Goal: Navigation & Orientation: Find specific page/section

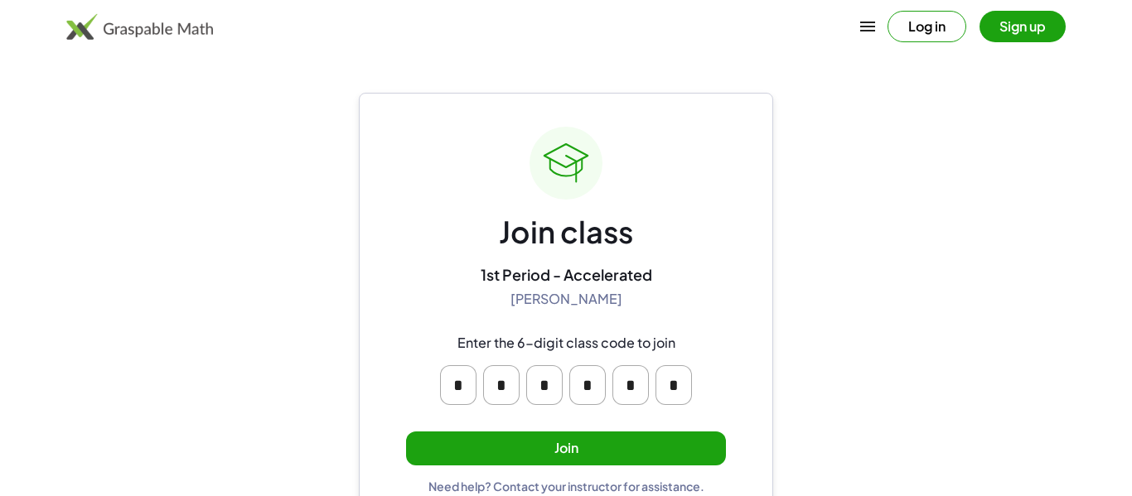
scroll to position [31, 0]
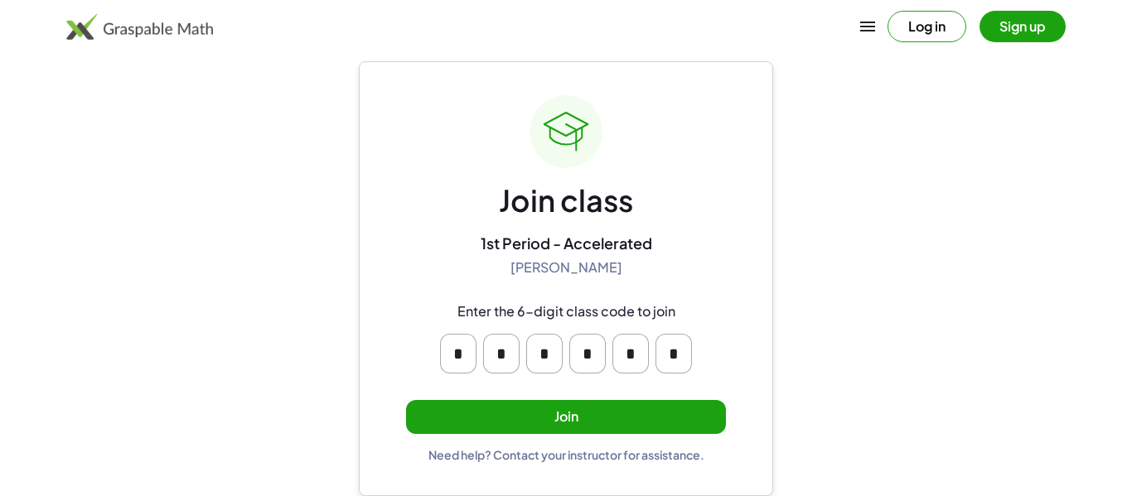
click at [575, 413] on button "Join" at bounding box center [566, 417] width 320 height 34
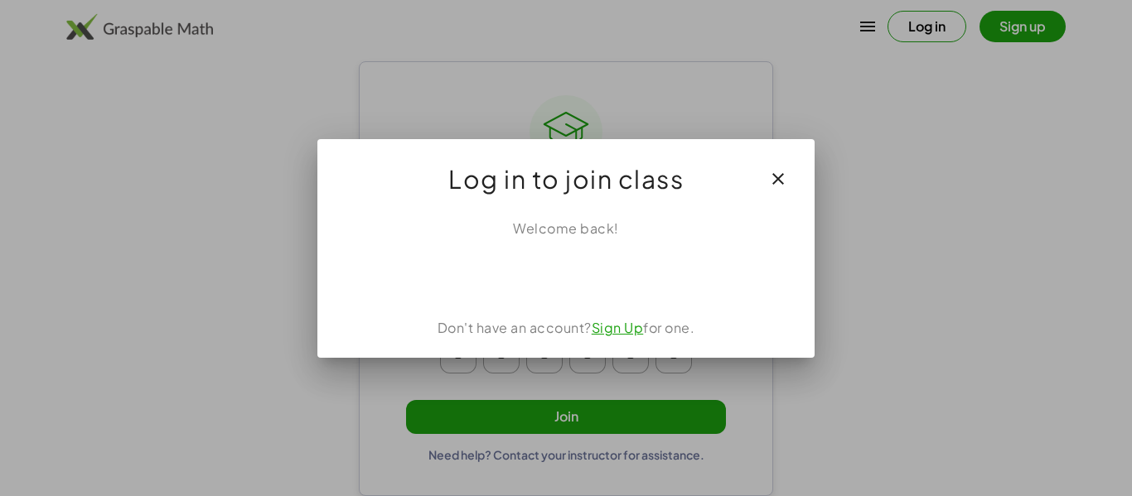
click at [605, 293] on div "Welcome back! Don't have an account? Sign Up for one." at bounding box center [565, 282] width 497 height 153
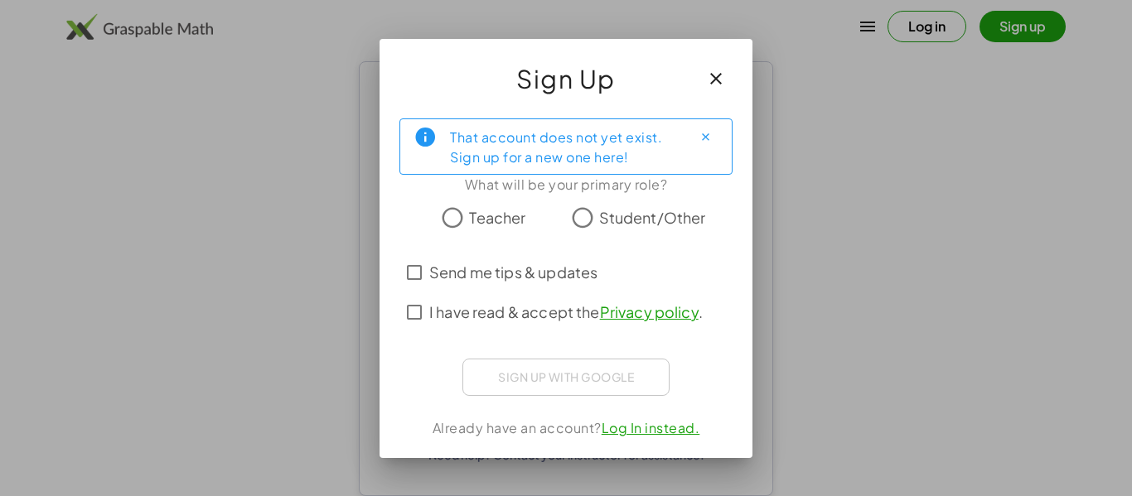
click at [637, 313] on link "Privacy policy" at bounding box center [649, 312] width 99 height 19
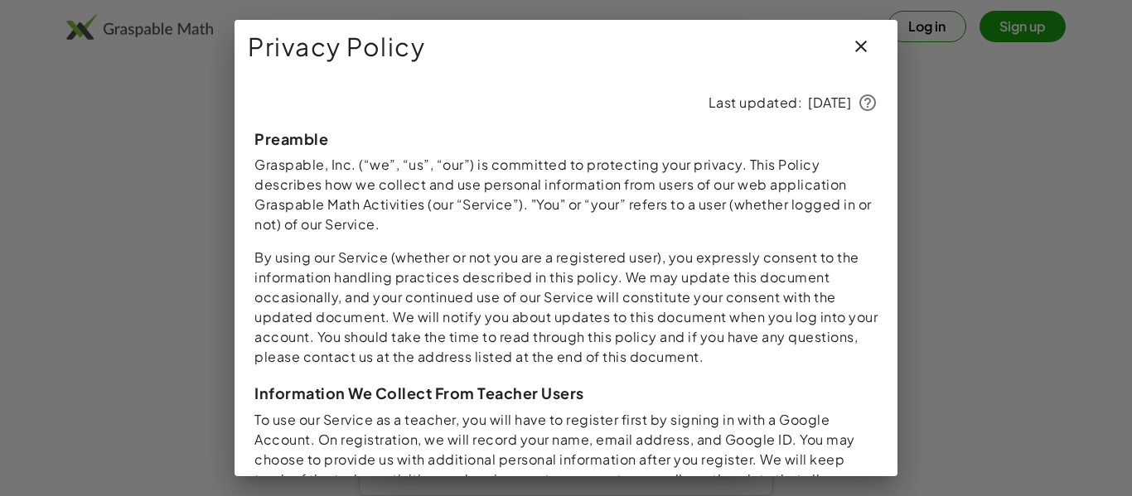
click at [860, 35] on button "button" at bounding box center [861, 47] width 40 height 40
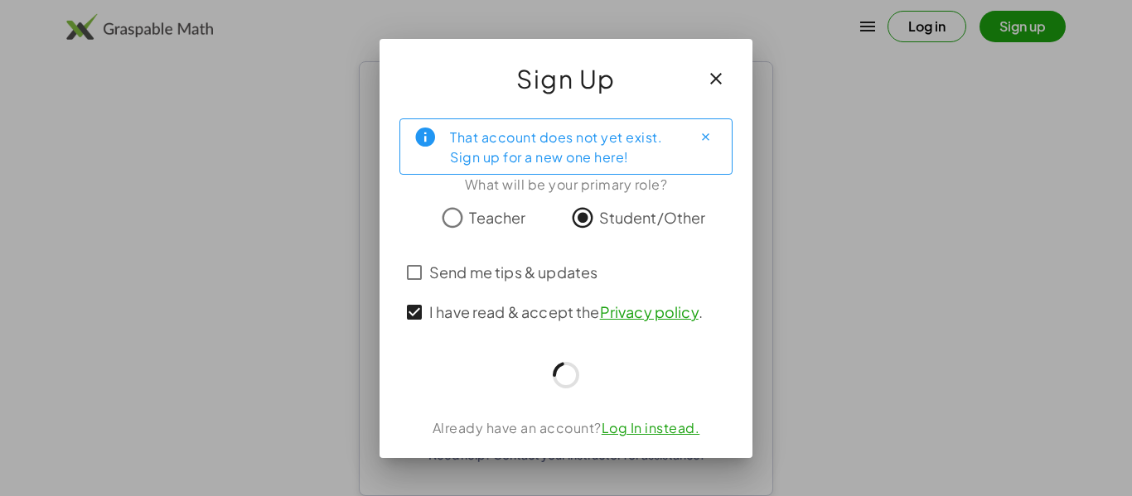
scroll to position [31, 0]
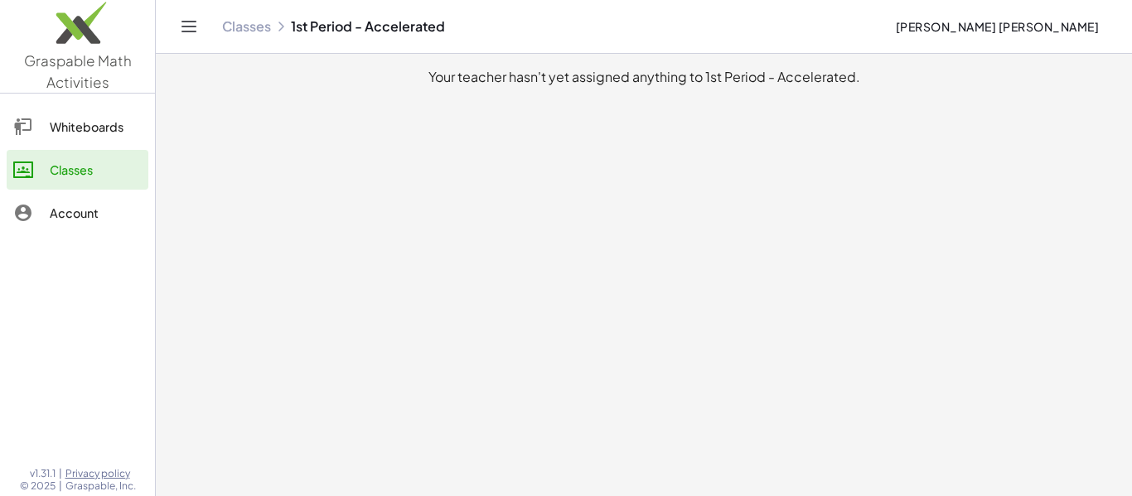
click at [124, 133] on div "Whiteboards" at bounding box center [96, 127] width 92 height 20
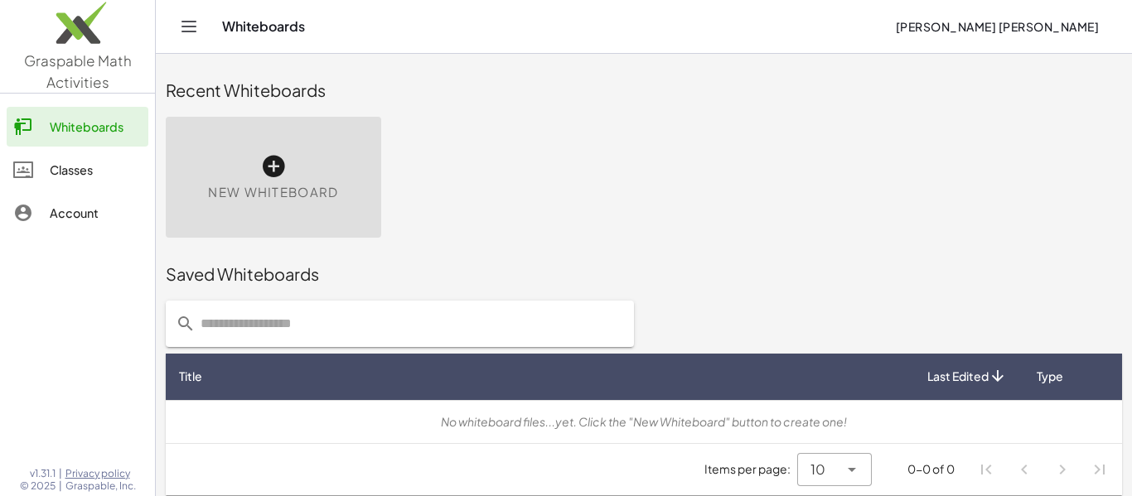
click at [115, 156] on link "Classes" at bounding box center [78, 170] width 142 height 40
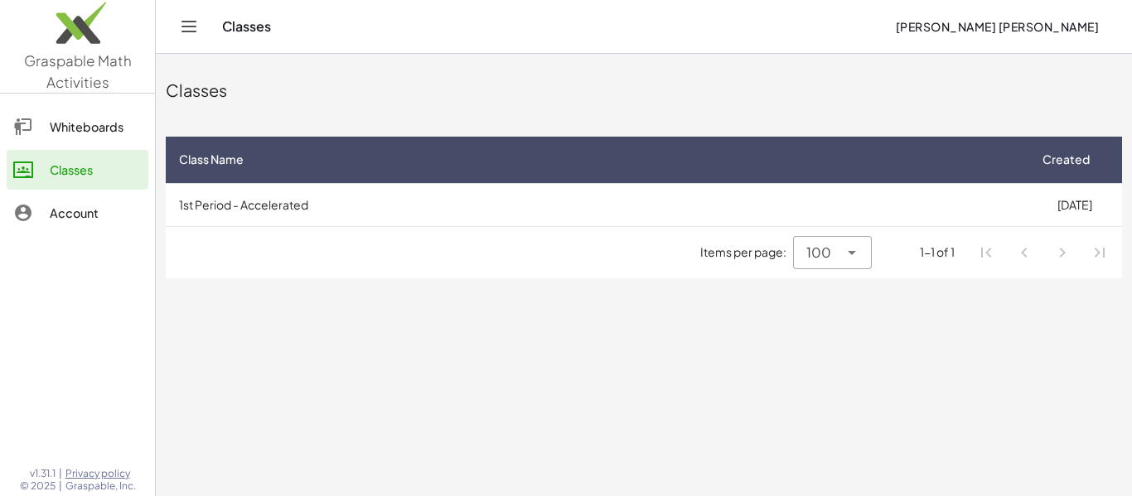
click at [862, 256] on div "100 ***" at bounding box center [832, 252] width 78 height 33
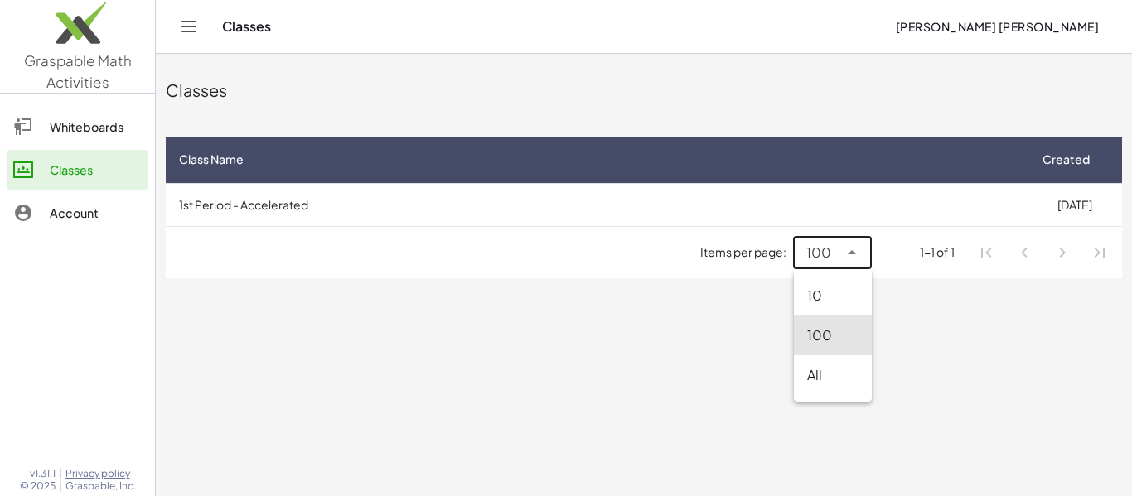
click at [811, 390] on div "All" at bounding box center [833, 376] width 78 height 40
click at [851, 254] on icon at bounding box center [852, 253] width 20 height 20
click at [830, 328] on div "100" at bounding box center [836, 336] width 41 height 20
click at [853, 249] on icon at bounding box center [852, 253] width 20 height 20
click at [833, 292] on div "10" at bounding box center [832, 296] width 51 height 20
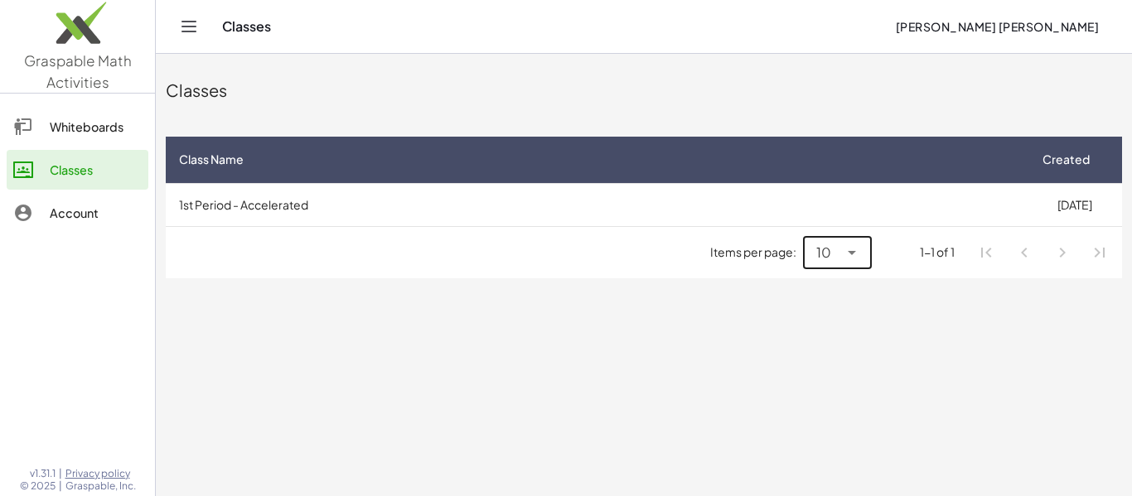
click at [860, 244] on icon at bounding box center [852, 253] width 20 height 20
click at [827, 331] on div "100" at bounding box center [837, 336] width 41 height 20
type input "***"
click at [182, 26] on icon "Toggle navigation" at bounding box center [189, 27] width 14 height 10
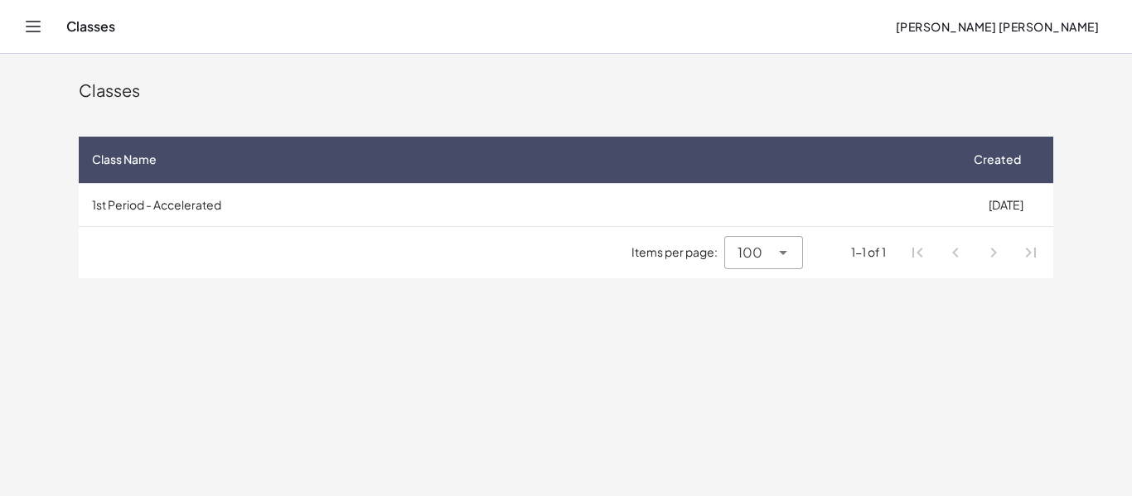
click at [40, 29] on icon "Toggle navigation" at bounding box center [33, 27] width 20 height 20
